Goal: Transaction & Acquisition: Obtain resource

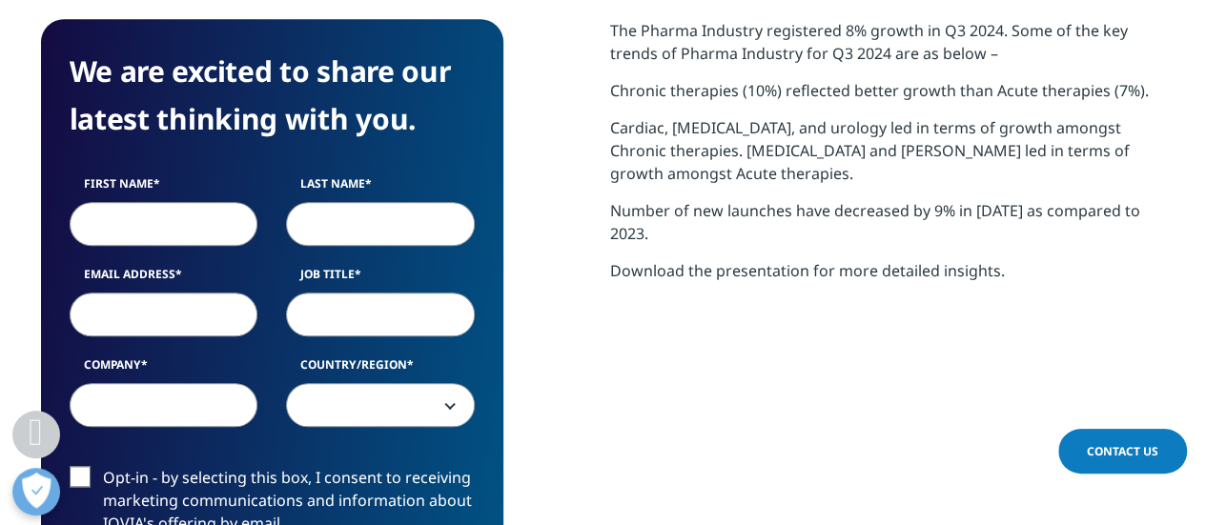
scroll to position [709, 0]
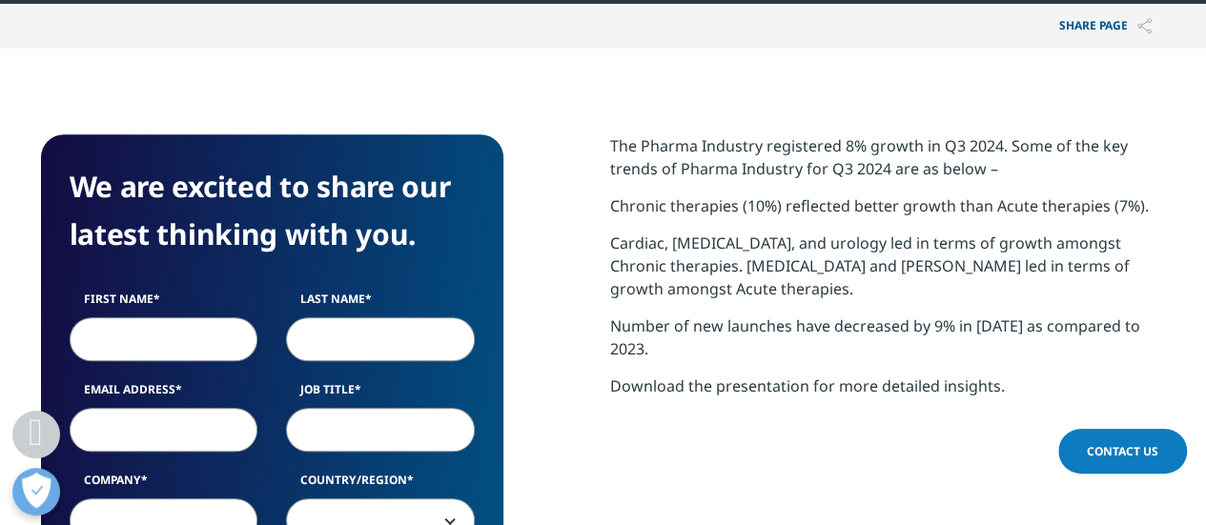
click at [142, 356] on input "First Name" at bounding box center [164, 339] width 189 height 44
type input "ss"
click at [359, 331] on input "Last Name" at bounding box center [380, 339] width 189 height 44
type input "ddf"
click at [172, 424] on input "Email Address" at bounding box center [164, 430] width 189 height 44
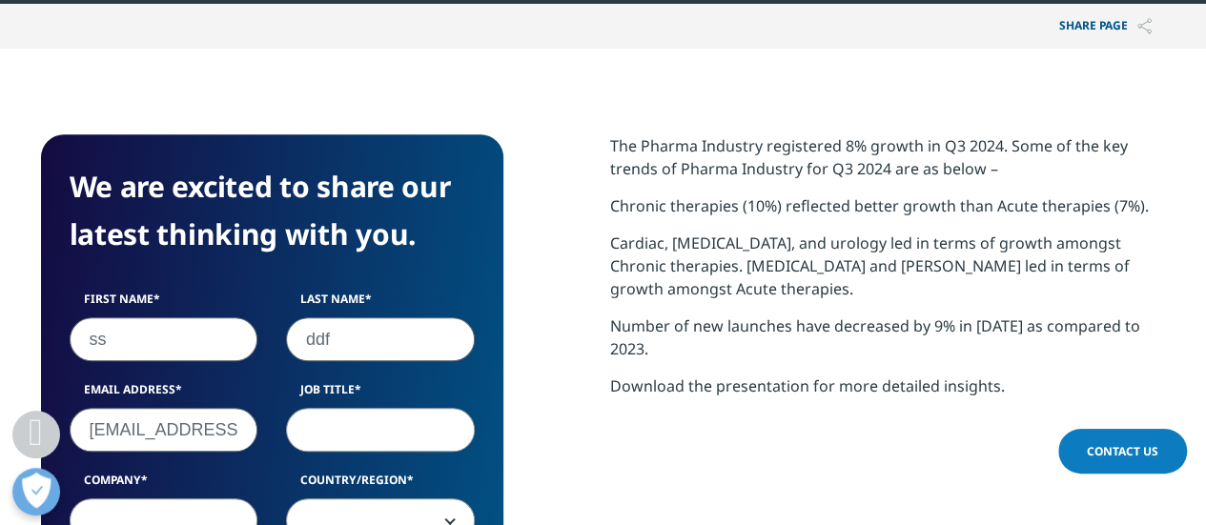
type input "[EMAIL_ADDRESS][DOMAIN_NAME]"
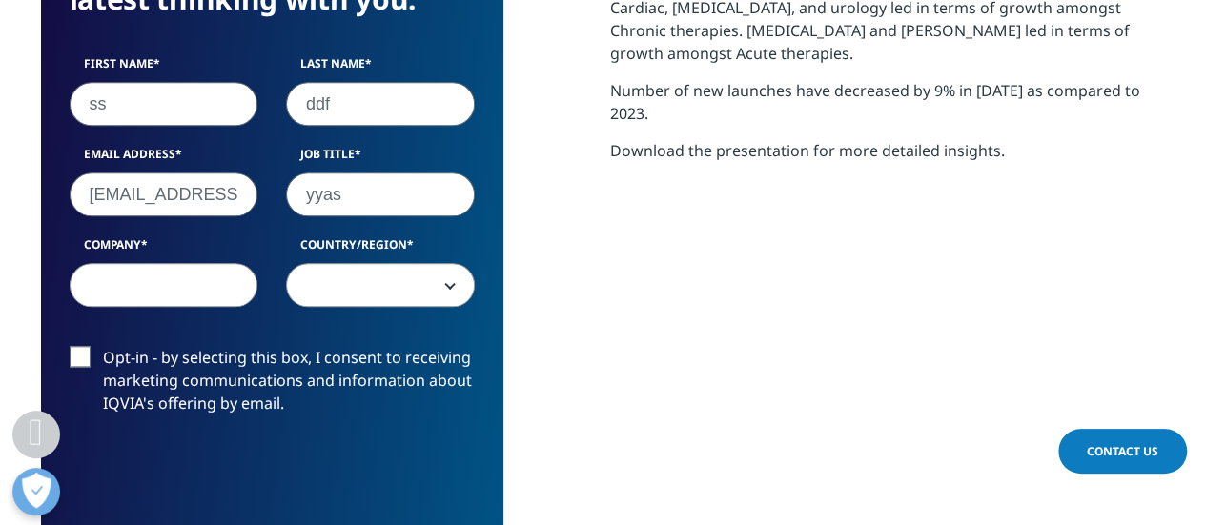
type input "yyas"
click at [194, 275] on input "Company" at bounding box center [164, 285] width 189 height 44
type input "d"
type input "axis"
click at [360, 281] on span at bounding box center [380, 286] width 187 height 44
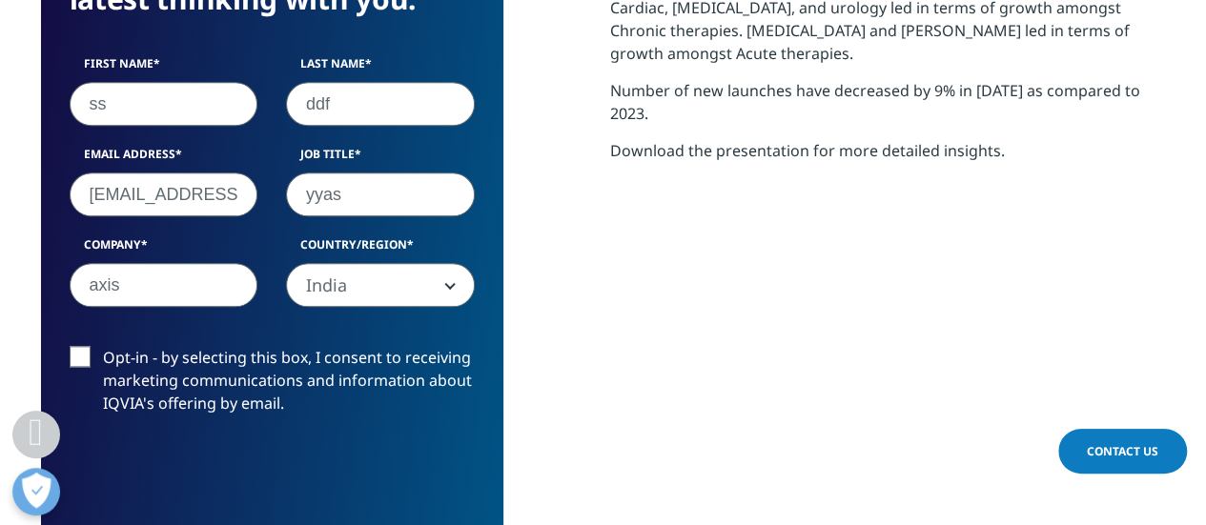
select select "India"
click at [86, 352] on label "Opt-in - by selecting this box, I consent to receiving marketing communications…" at bounding box center [272, 385] width 405 height 79
click at [103, 346] on input "Opt-in - by selecting this box, I consent to receiving marketing communications…" at bounding box center [103, 346] width 0 height 0
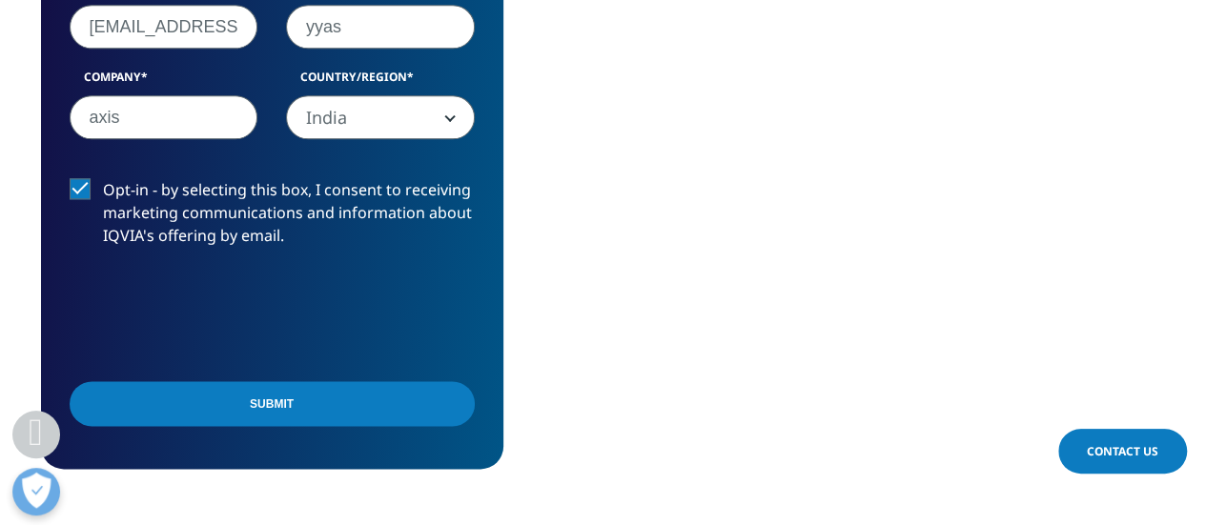
click at [246, 399] on input "Submit" at bounding box center [272, 403] width 405 height 45
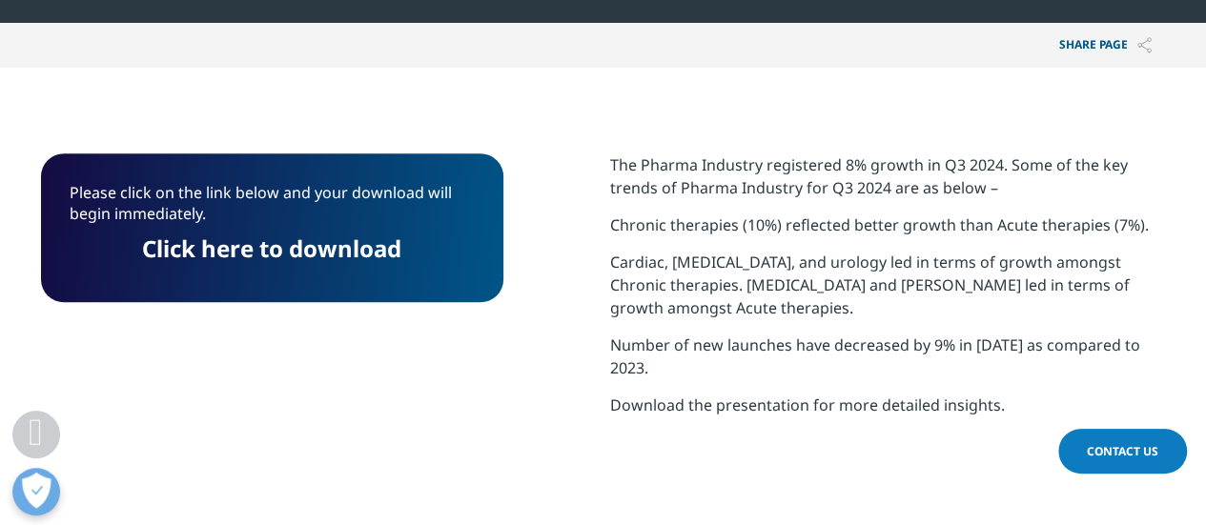
scroll to position [689, 0]
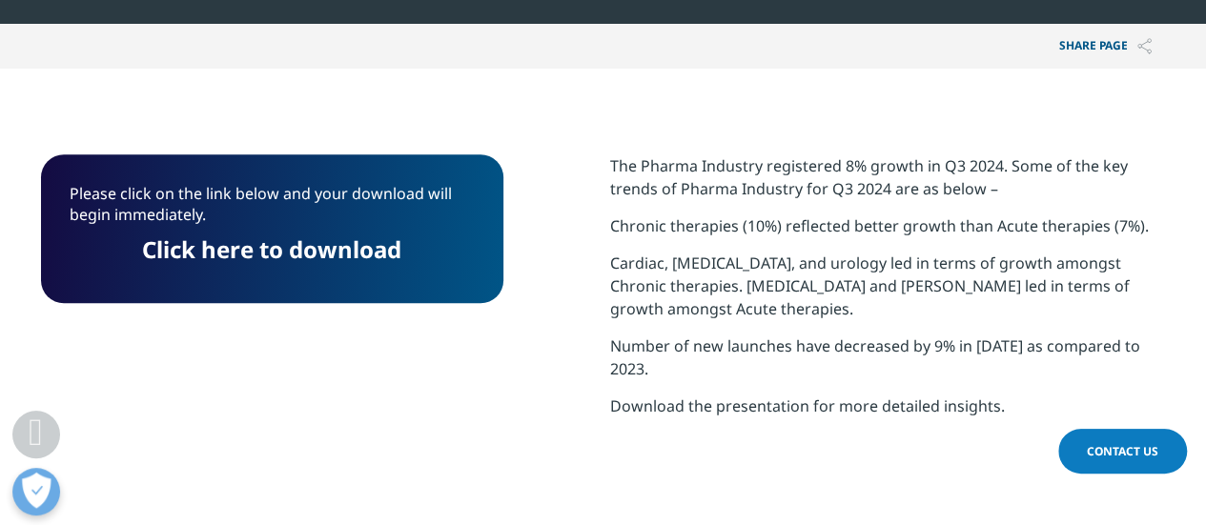
click at [314, 254] on link "Click here to download" at bounding box center [271, 249] width 259 height 31
